Goal: Complete application form

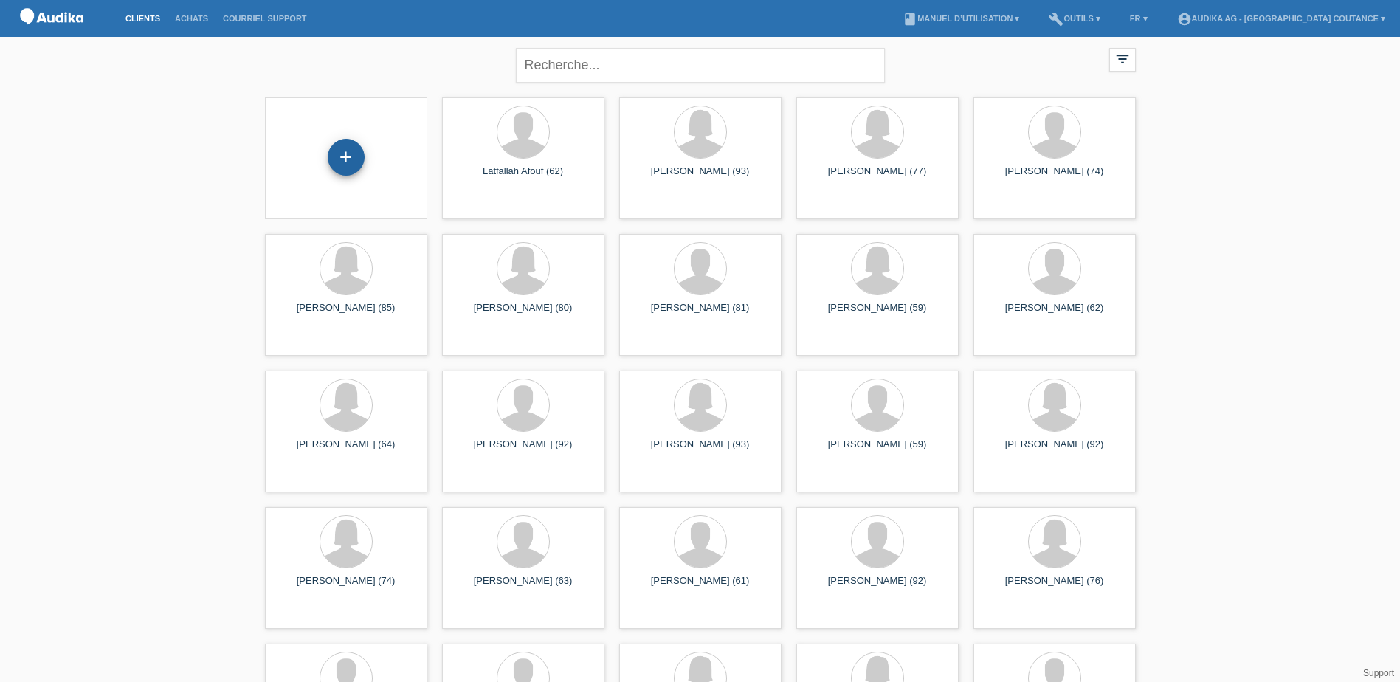
click at [358, 153] on div "+" at bounding box center [346, 157] width 37 height 37
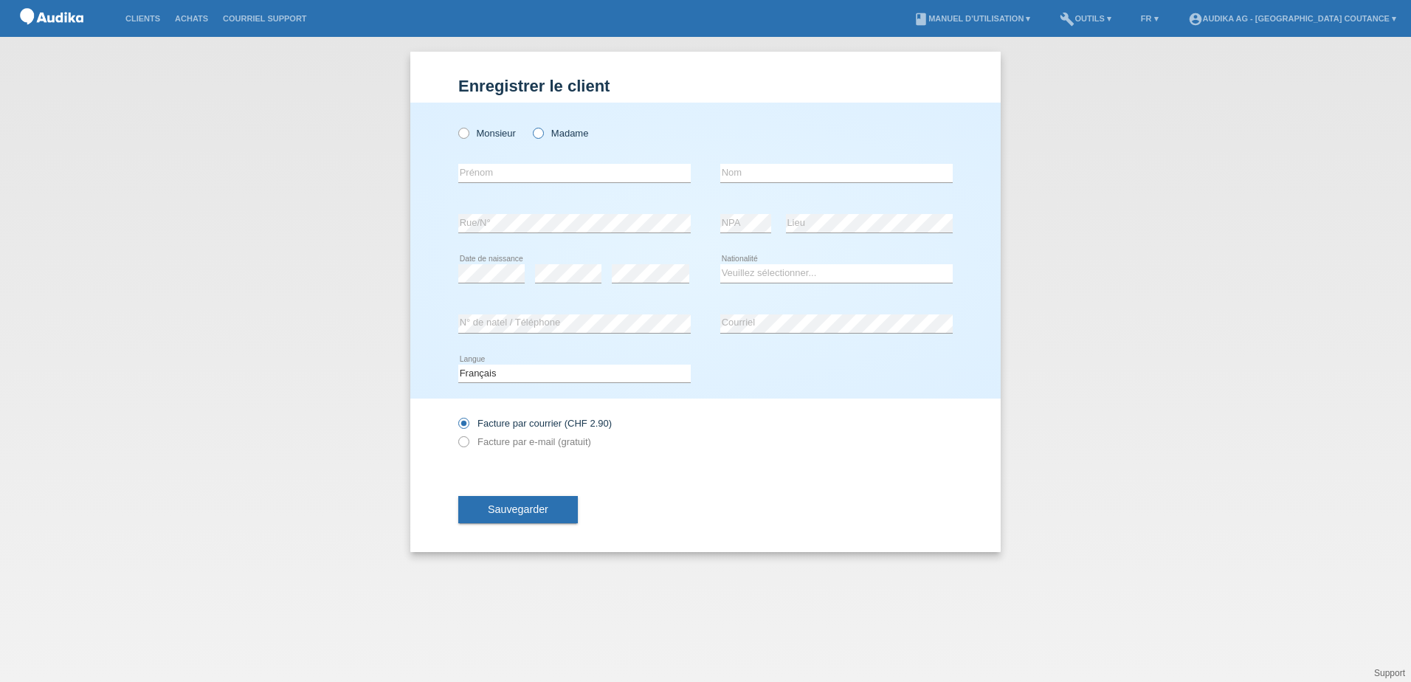
click at [530, 125] on icon at bounding box center [530, 125] width 0 height 0
click at [536, 131] on input "Madame" at bounding box center [538, 133] width 10 height 10
radio input "true"
paste input "Falzon"
type input "Falzon"
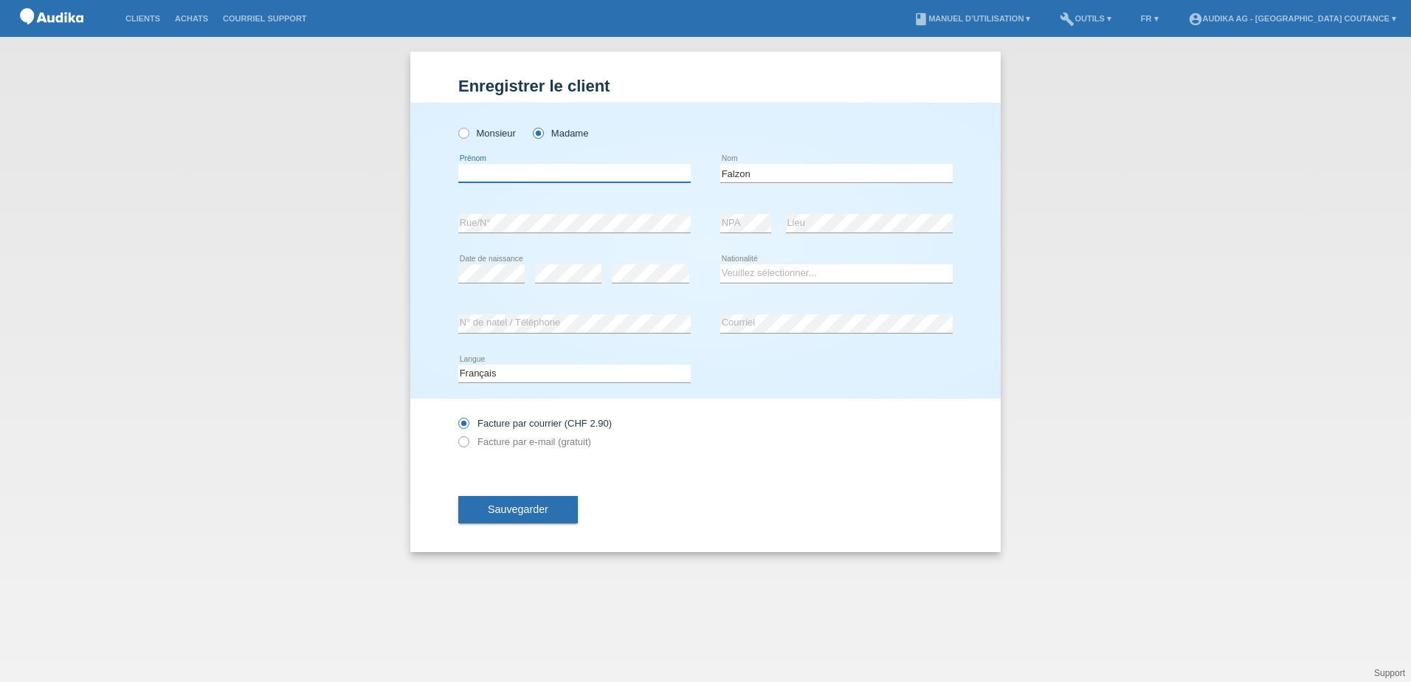
paste input "[PERSON_NAME]"
type input "[PERSON_NAME]"
click at [791, 273] on select "Veuillez sélectionner... Suisse Allemagne Autriche Liechtenstein ------------ A…" at bounding box center [836, 273] width 232 height 18
select select "CH"
click at [720, 264] on select "Veuillez sélectionner... Suisse Allemagne Autriche Liechtenstein ------------ A…" at bounding box center [836, 273] width 232 height 18
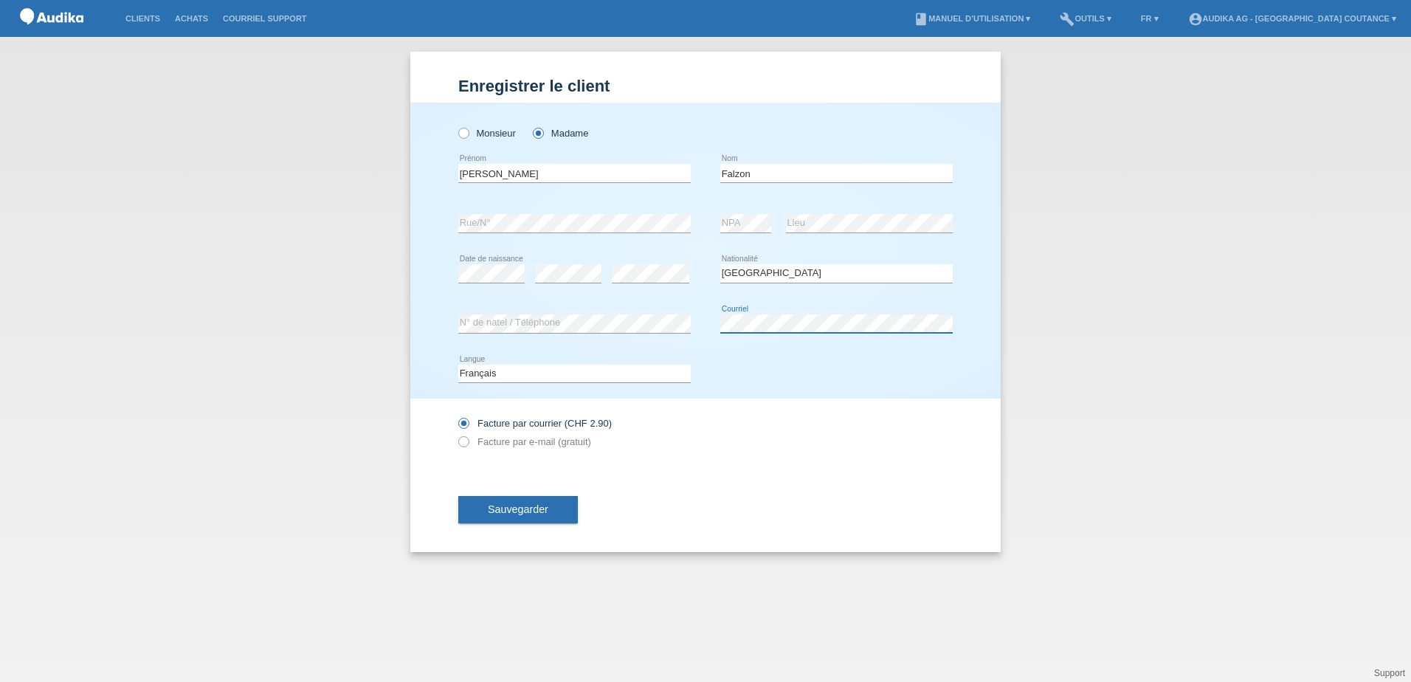
click at [682, 315] on div "error N° de natel / Téléphone error Courriel" at bounding box center [705, 324] width 494 height 50
click at [541, 509] on span "Sauvegarder" at bounding box center [518, 509] width 60 height 12
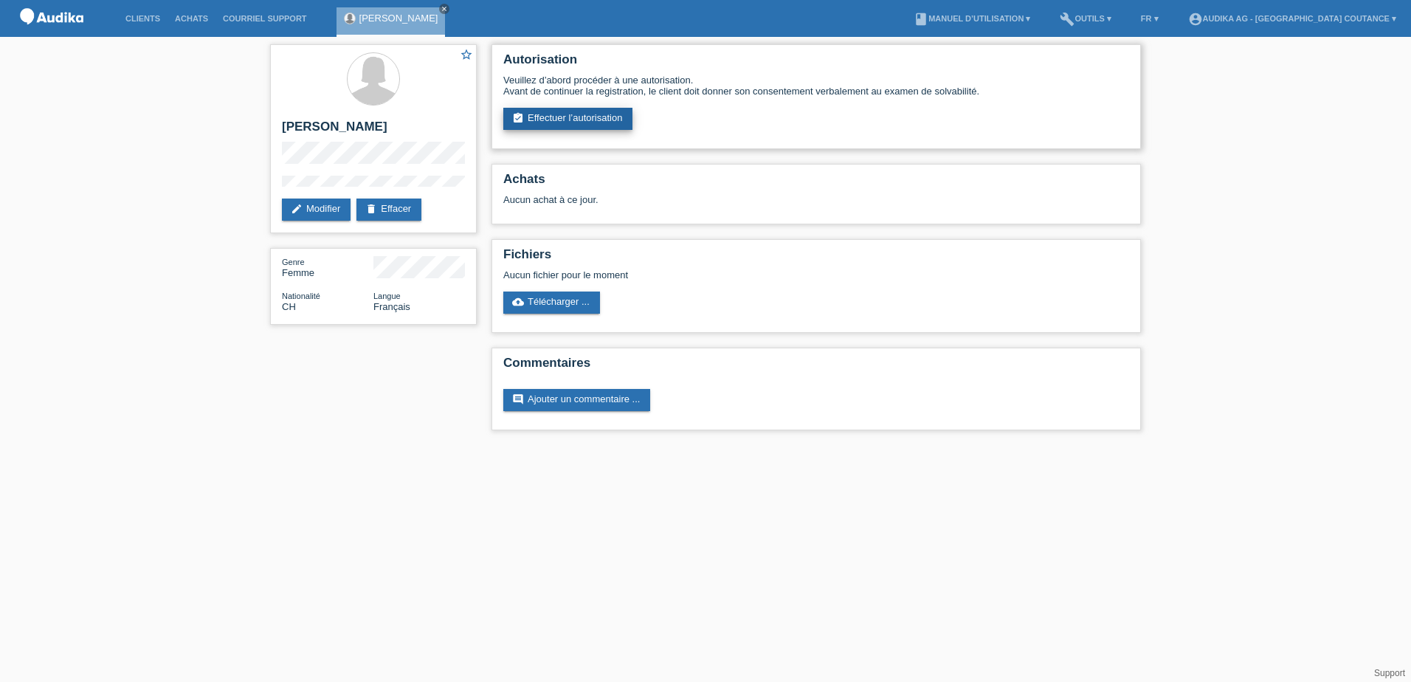
click at [602, 120] on link "assignment_turned_in Effectuer l’autorisation" at bounding box center [567, 119] width 129 height 22
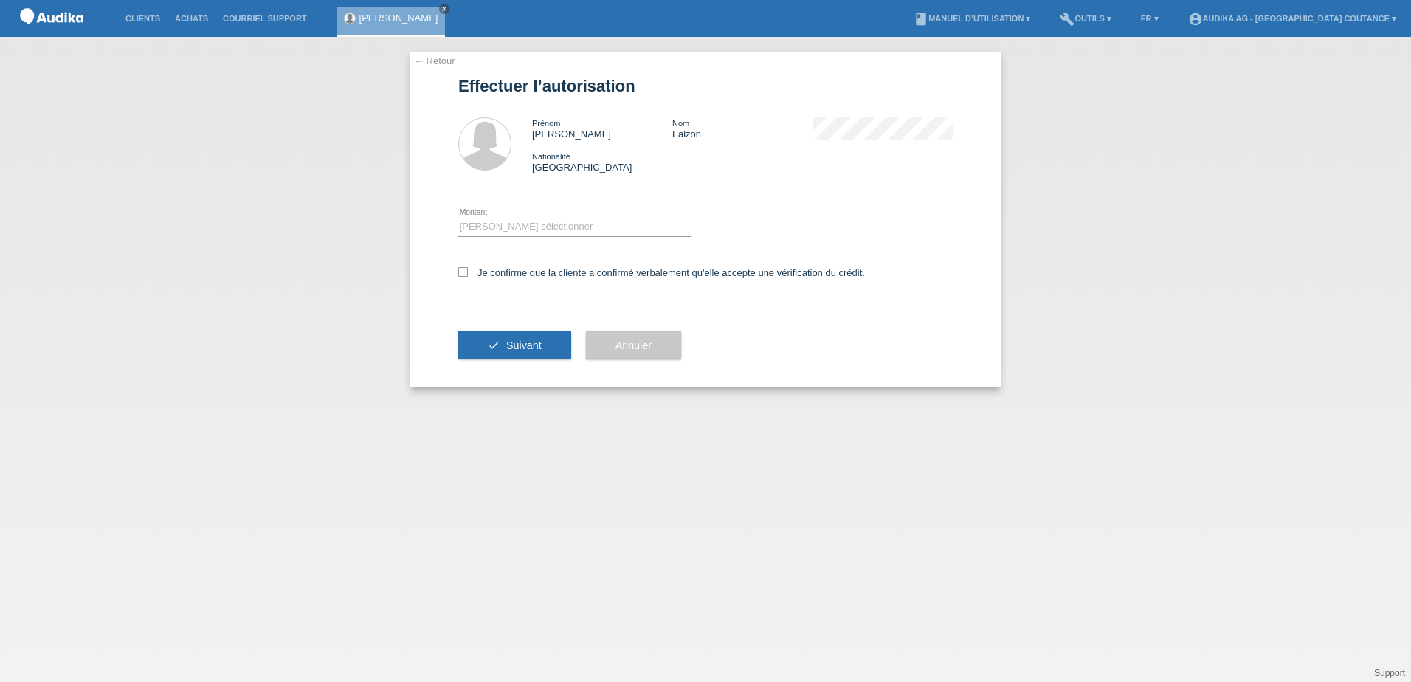
click at [477, 236] on icon at bounding box center [574, 236] width 232 height 1
click at [528, 230] on select "Veuillez sélectionner CHF 1.00 - CHF 499.00 CHF 500.00 - CHF 1'999.00 CHF 2'000…" at bounding box center [574, 227] width 232 height 18
select select "3"
click at [458, 218] on select "Veuillez sélectionner CHF 1.00 - CHF 499.00 CHF 500.00 - CHF 1'999.00 CHF 2'000…" at bounding box center [574, 227] width 232 height 18
click at [466, 279] on div "Je confirme que la cliente a confirmé verbalement qu'elle accepte une vérificat…" at bounding box center [705, 277] width 494 height 50
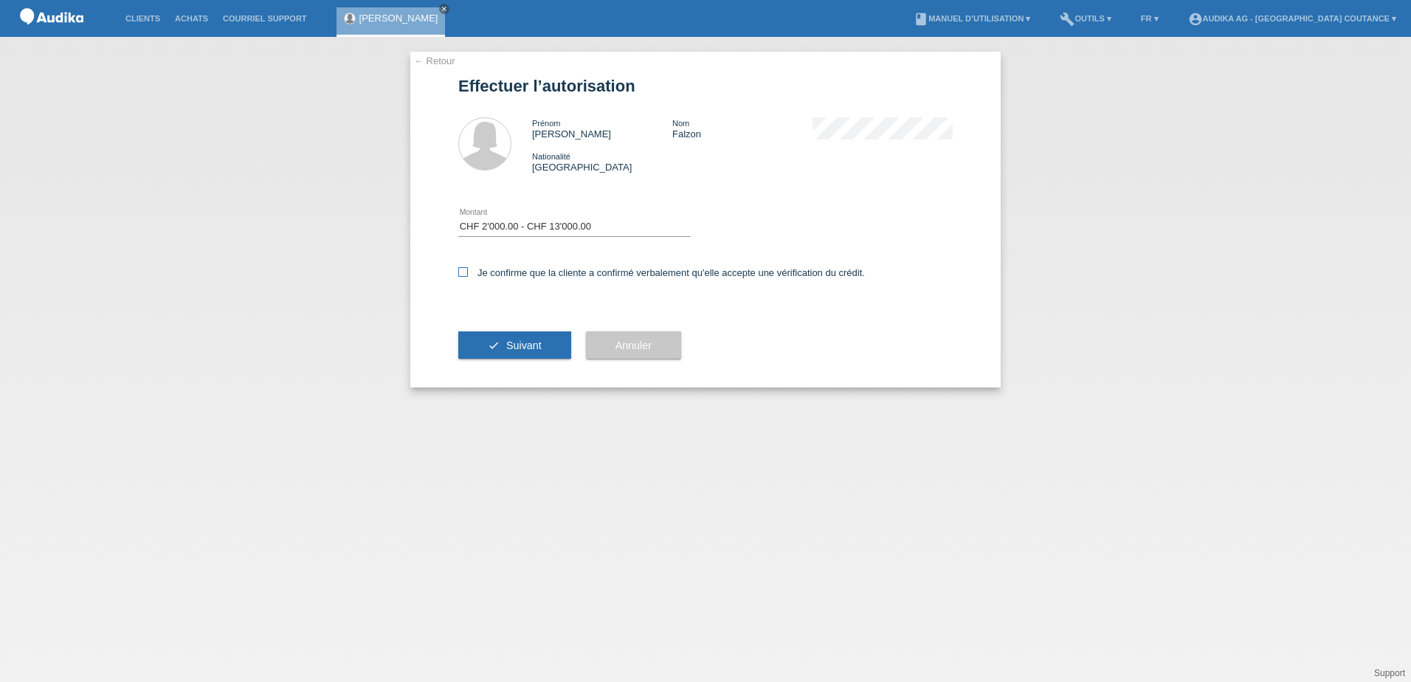
click at [464, 273] on icon at bounding box center [463, 272] width 10 height 10
click at [464, 273] on input "Je confirme que la cliente a confirmé verbalement qu'elle accepte une vérificat…" at bounding box center [463, 272] width 10 height 10
checkbox input "true"
click at [505, 339] on button "check Suivant" at bounding box center [514, 345] width 113 height 28
